Goal: Task Accomplishment & Management: Manage account settings

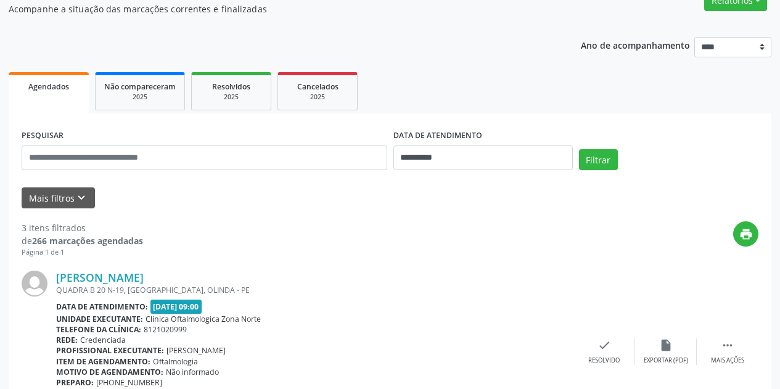
scroll to position [123, 0]
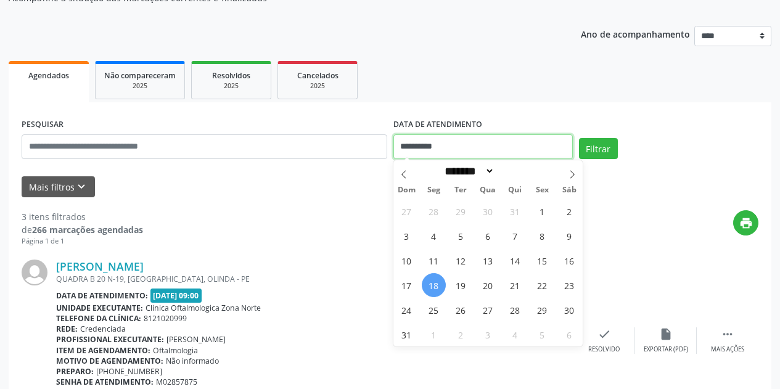
click at [497, 146] on input "**********" at bounding box center [482, 146] width 179 height 25
click at [433, 281] on span "18" at bounding box center [434, 285] width 24 height 24
type input "**********"
click at [457, 284] on span "19" at bounding box center [461, 285] width 24 height 24
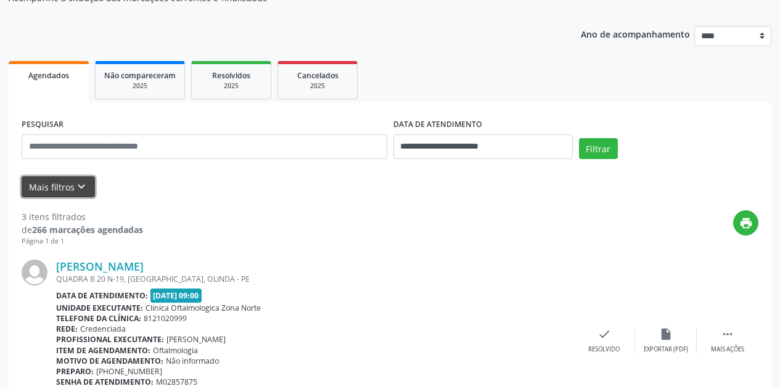
click at [72, 188] on button "Mais filtros keyboard_arrow_down" at bounding box center [58, 187] width 73 height 22
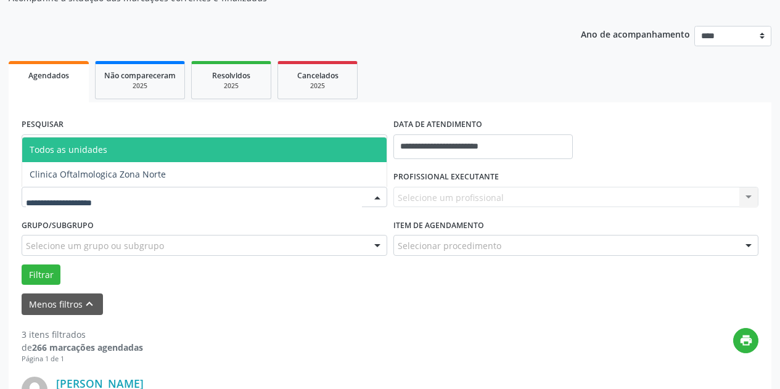
click at [145, 198] on div at bounding box center [205, 197] width 366 height 21
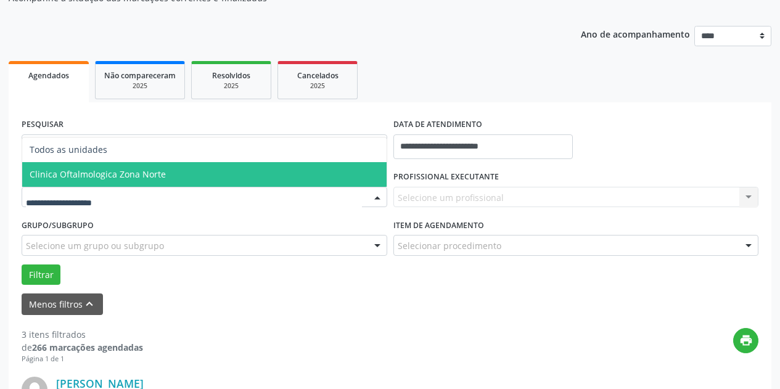
click at [169, 178] on span "Clinica Oftalmologica Zona Norte" at bounding box center [204, 174] width 364 height 25
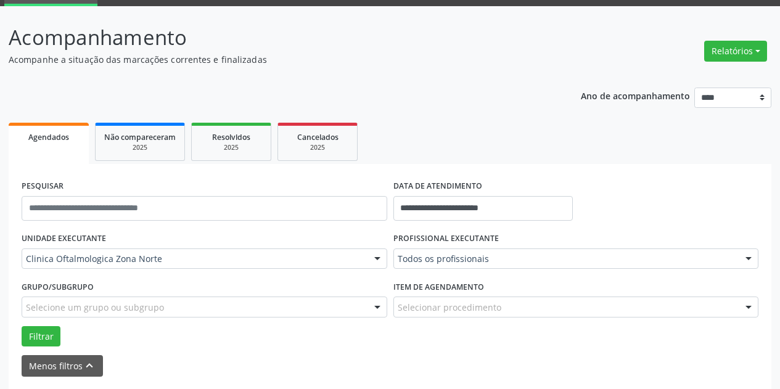
scroll to position [0, 0]
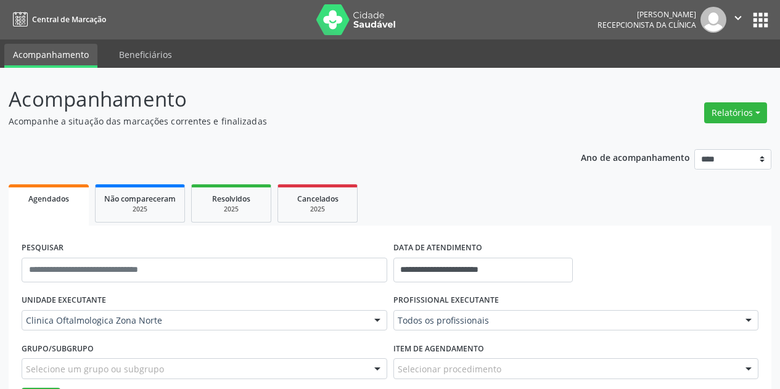
click at [737, 21] on icon "" at bounding box center [738, 18] width 14 height 14
click at [694, 80] on link "Sair" at bounding box center [706, 75] width 85 height 17
